Goal: Find contact information: Find contact information

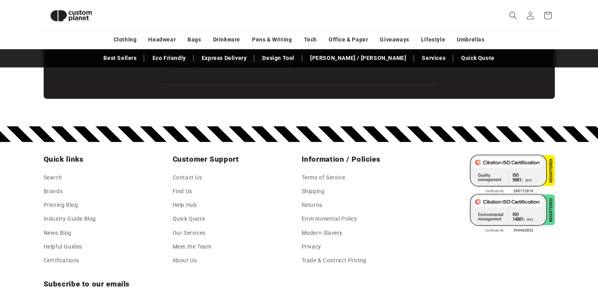
scroll to position [1334, 0]
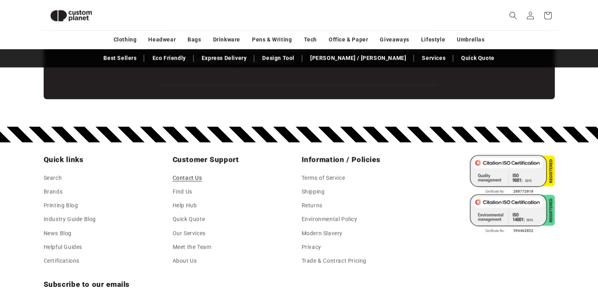
click at [193, 180] on link "Contact Us" at bounding box center [188, 179] width 30 height 12
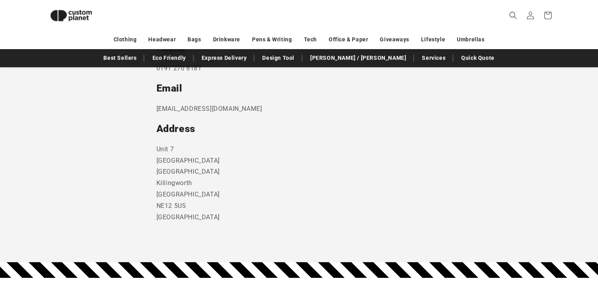
scroll to position [446, 0]
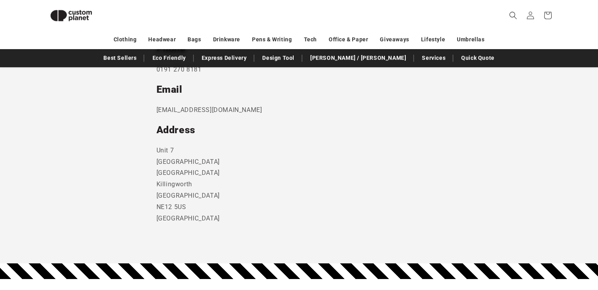
drag, startPoint x: 245, startPoint y: 103, endPoint x: 236, endPoint y: 107, distance: 9.0
click at [236, 107] on div "Send us a message and someone will get back to you within 24 hours. Phone 0191 …" at bounding box center [300, 33] width 286 height 382
drag, startPoint x: 245, startPoint y: 109, endPoint x: 157, endPoint y: 108, distance: 87.7
click at [157, 108] on p "sales@customplanet.co.uk" at bounding box center [300, 110] width 286 height 11
copy p "sales@customplanet.co.uk"
